Goal: Information Seeking & Learning: Find contact information

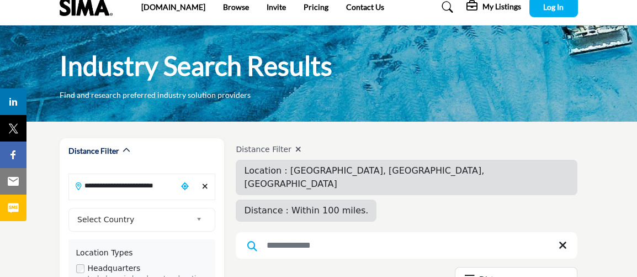
scroll to position [50, 0]
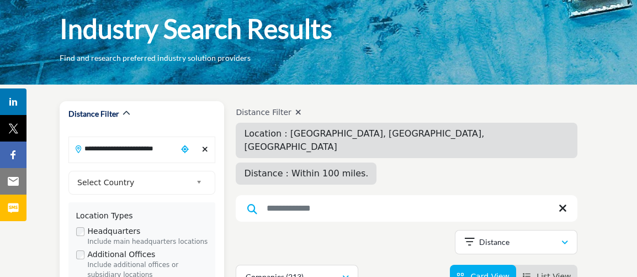
drag, startPoint x: 212, startPoint y: 140, endPoint x: 297, endPoint y: 231, distance: 124.7
click at [209, 141] on div "Clear search location" at bounding box center [205, 150] width 15 height 24
click at [210, 150] on div "Clear search location" at bounding box center [205, 150] width 15 height 24
click at [207, 152] on div "Clear search location" at bounding box center [205, 150] width 15 height 24
click at [198, 181] on b at bounding box center [201, 183] width 10 height 14
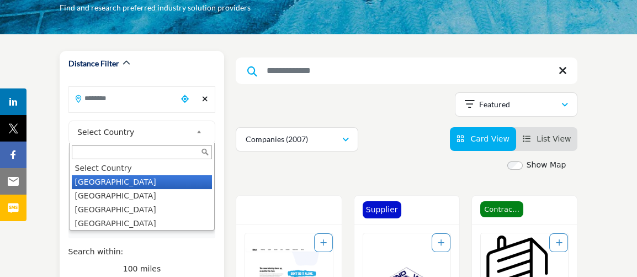
click at [130, 187] on li "[GEOGRAPHIC_DATA]" at bounding box center [142, 182] width 141 height 14
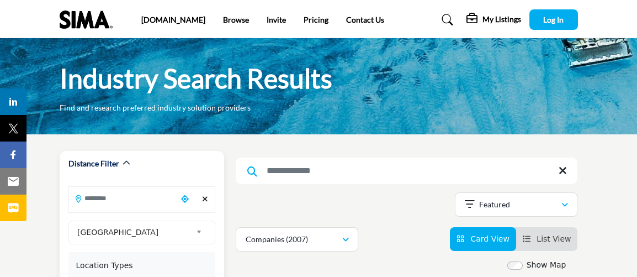
click at [122, 199] on input "Search Location" at bounding box center [123, 198] width 109 height 22
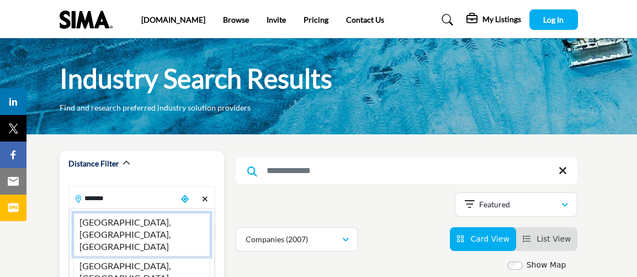
drag, startPoint x: 128, startPoint y: 216, endPoint x: 199, endPoint y: 235, distance: 74.2
click at [128, 216] on li "Trenton, NJ, USA" at bounding box center [142, 234] width 138 height 43
type input "**********"
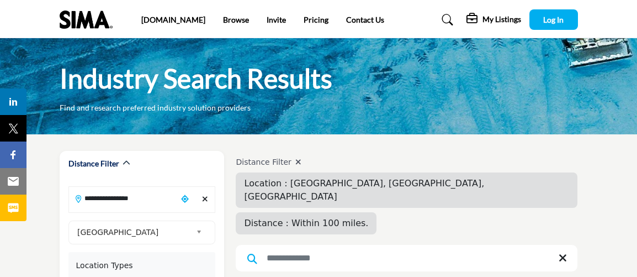
click at [359, 245] on input "Search Keyword" at bounding box center [407, 258] width 342 height 27
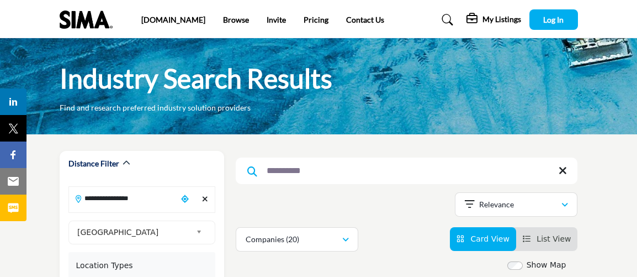
type input "**********"
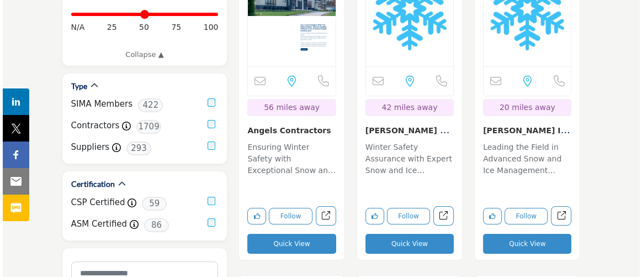
scroll to position [402, 0]
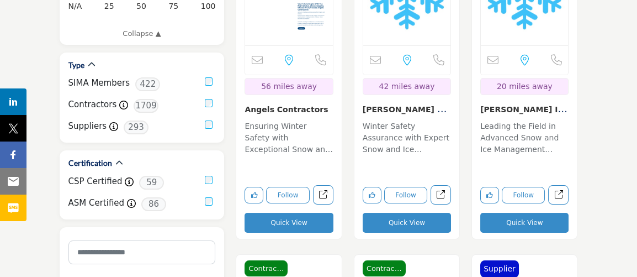
click at [400, 227] on button "Quick View" at bounding box center [407, 223] width 88 height 20
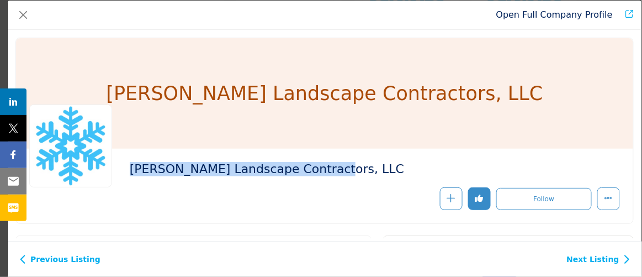
drag, startPoint x: 130, startPoint y: 171, endPoint x: 308, endPoint y: 156, distance: 178.5
click at [316, 149] on div "Amato Landscape Contractors, LLC" at bounding box center [325, 186] width 618 height 75
copy h2 "Amato Landscape Contractors, LLC"
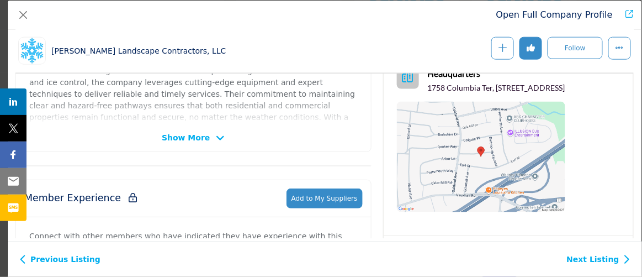
scroll to position [346, 0]
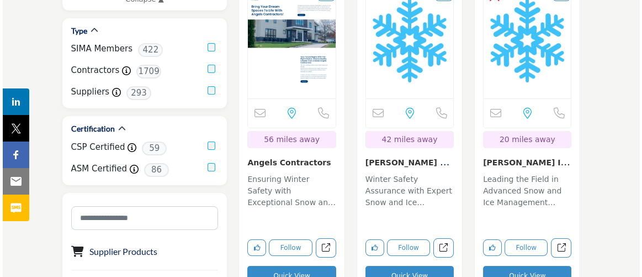
scroll to position [452, 0]
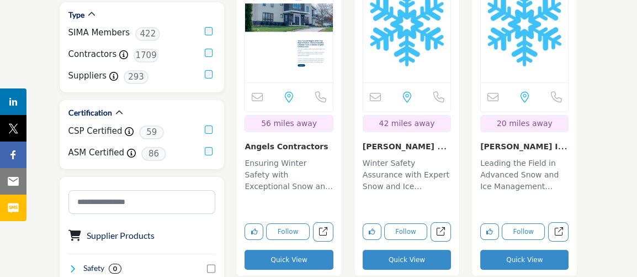
click at [537, 250] on button "Quick View" at bounding box center [525, 260] width 88 height 20
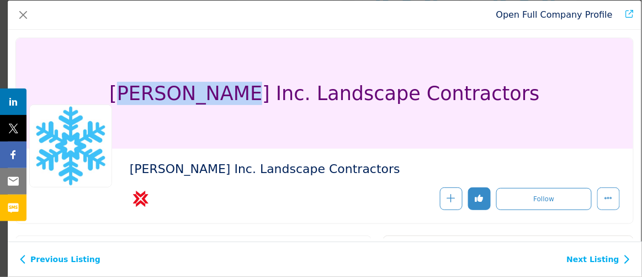
drag, startPoint x: 150, startPoint y: 93, endPoint x: 214, endPoint y: 116, distance: 67.4
click at [238, 110] on h1 "Darren Rafferty Inc. Landscape Contractors" at bounding box center [324, 93] width 431 height 110
drag, startPoint x: 146, startPoint y: 96, endPoint x: 520, endPoint y: 107, distance: 373.5
click at [535, 105] on div "Darren Rafferty Inc. Landscape Contractors" at bounding box center [325, 93] width 618 height 110
copy h1 "Darren Rafferty Inc. Landscape Contractors"
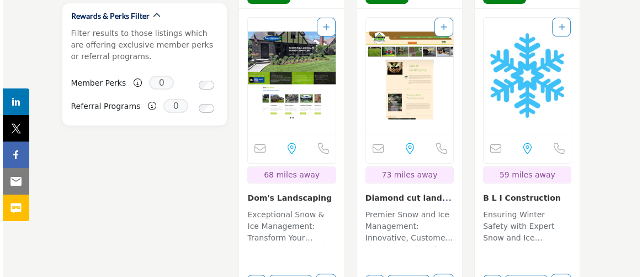
scroll to position [1154, 0]
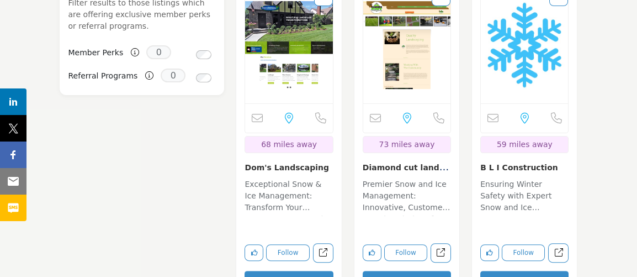
click at [292, 271] on button "Quick View" at bounding box center [289, 281] width 88 height 20
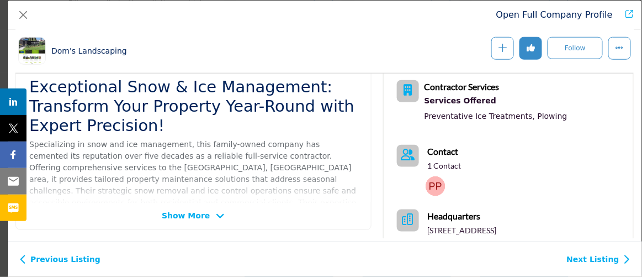
scroll to position [295, 0]
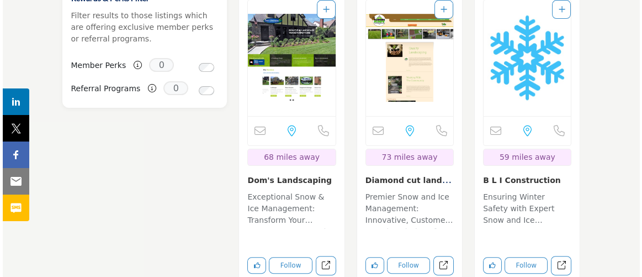
scroll to position [1154, 0]
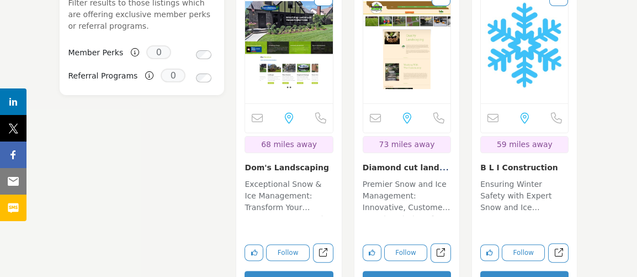
click at [377, 271] on button "Quick View" at bounding box center [407, 281] width 88 height 20
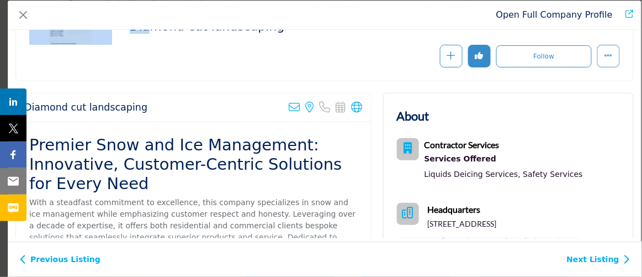
scroll to position [76, 0]
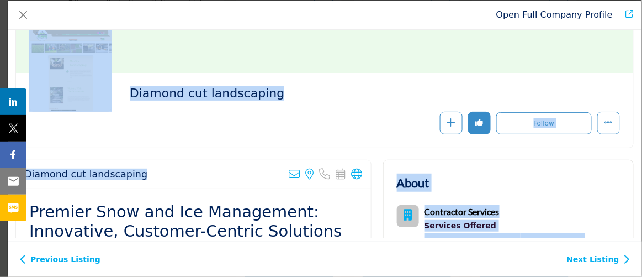
drag, startPoint x: 51, startPoint y: 49, endPoint x: 150, endPoint y: 178, distance: 162.3
click at [150, 175] on div "Diamond cut landscaping Follow Following Message" at bounding box center [325, 134] width 634 height 208
click at [409, 49] on h1 "Diamond cut landscaping" at bounding box center [325, 17] width 246 height 110
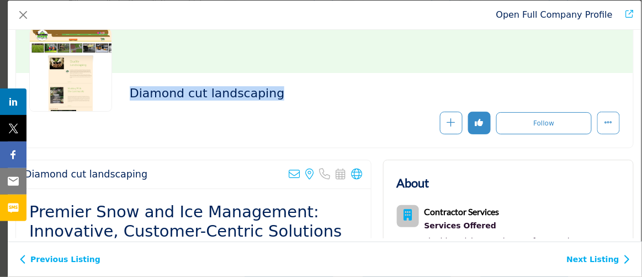
drag, startPoint x: 269, startPoint y: 96, endPoint x: 125, endPoint y: 89, distance: 144.3
click at [125, 89] on div "Diamond cut landscaping" at bounding box center [324, 110] width 591 height 48
copy h2 "Diamond cut landscaping"
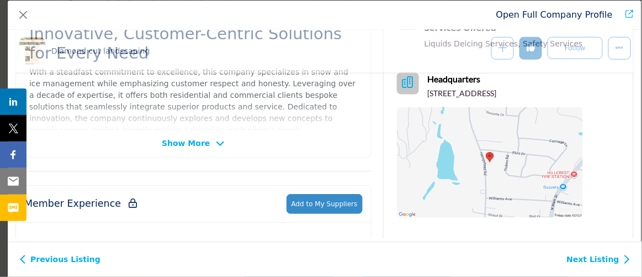
scroll to position [321, 0]
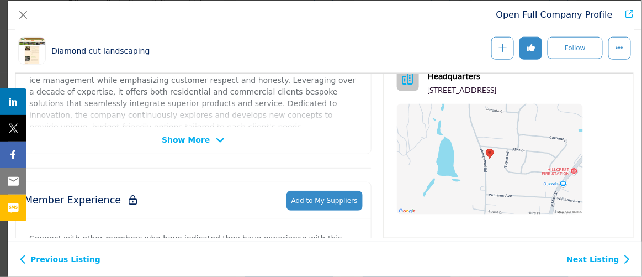
click at [190, 141] on span "Show More" at bounding box center [186, 140] width 48 height 12
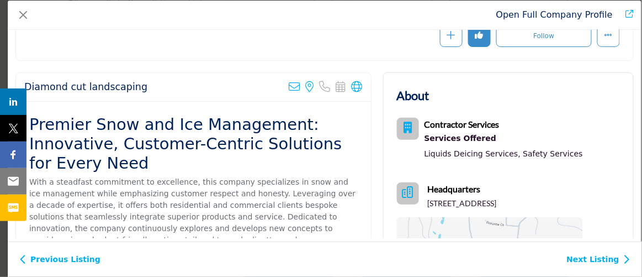
scroll to position [95, 0]
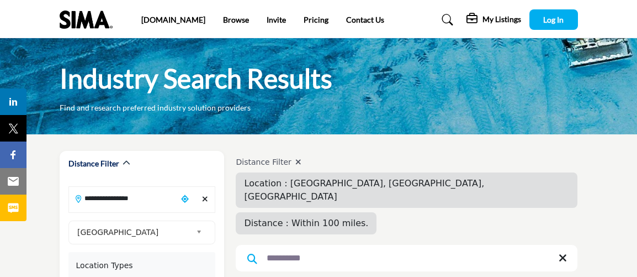
drag, startPoint x: 182, startPoint y: 122, endPoint x: 186, endPoint y: 127, distance: 6.0
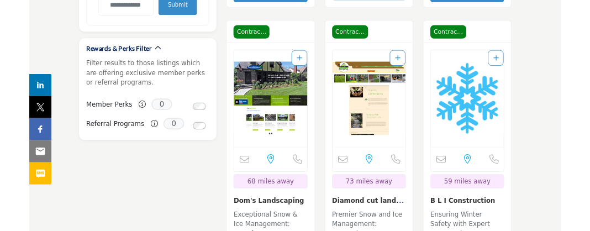
scroll to position [1104, 0]
